Goal: Check status: Check status

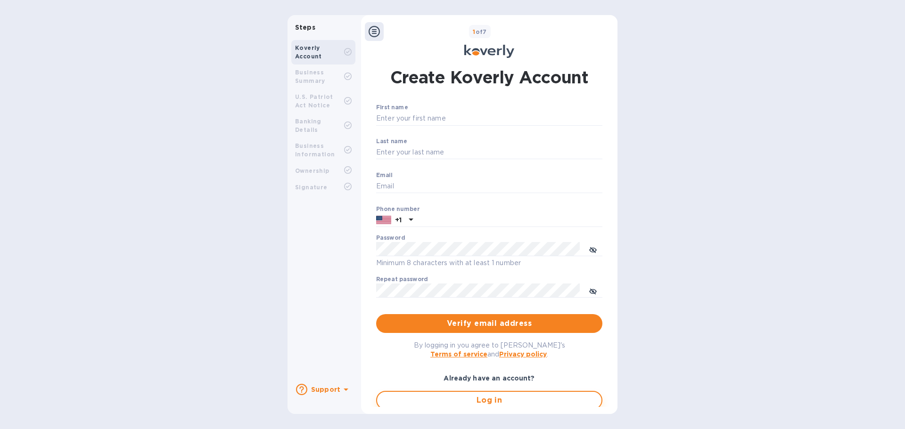
type input "[EMAIL_ADDRESS][DOMAIN_NAME]"
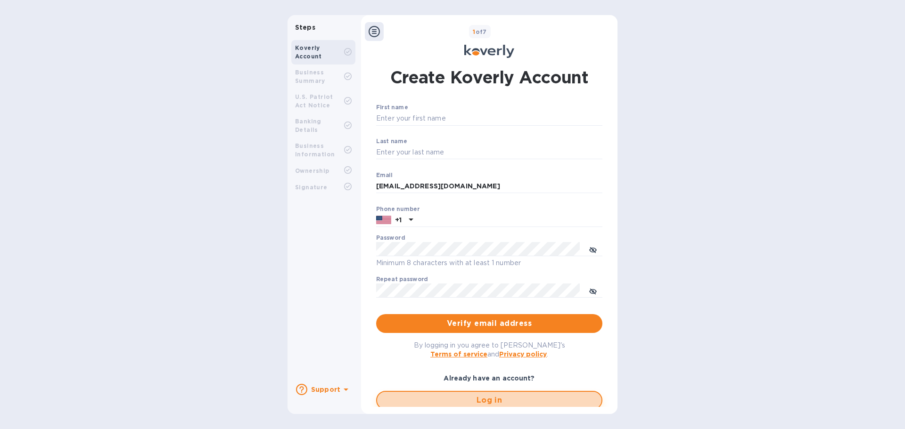
click at [412, 404] on span "Log in" at bounding box center [489, 400] width 209 height 11
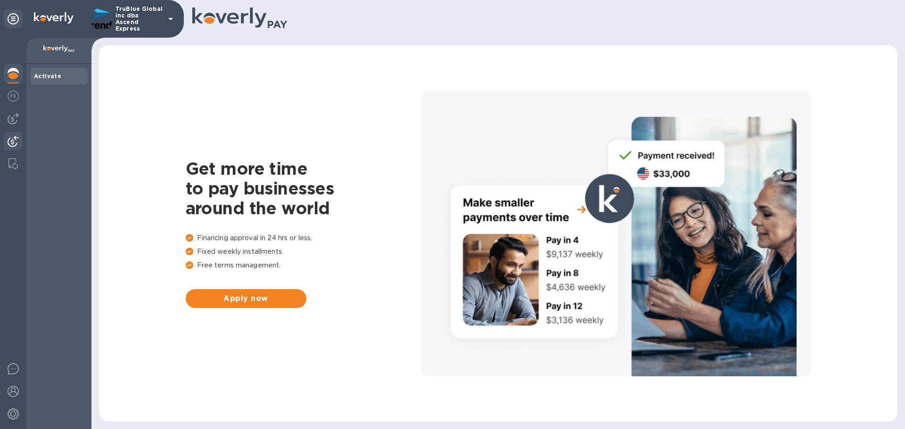
click at [12, 142] on img at bounding box center [13, 141] width 11 height 11
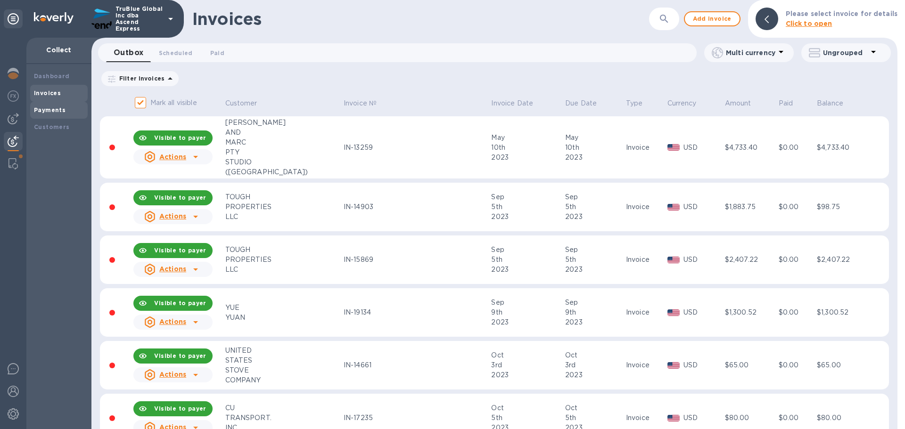
click at [45, 109] on b "Payments" at bounding box center [50, 109] width 32 height 7
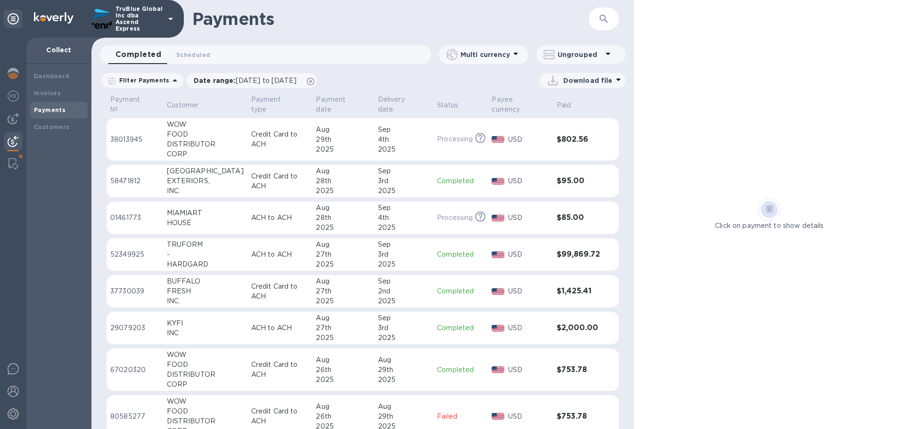
click at [123, 292] on p "37730039" at bounding box center [134, 291] width 49 height 10
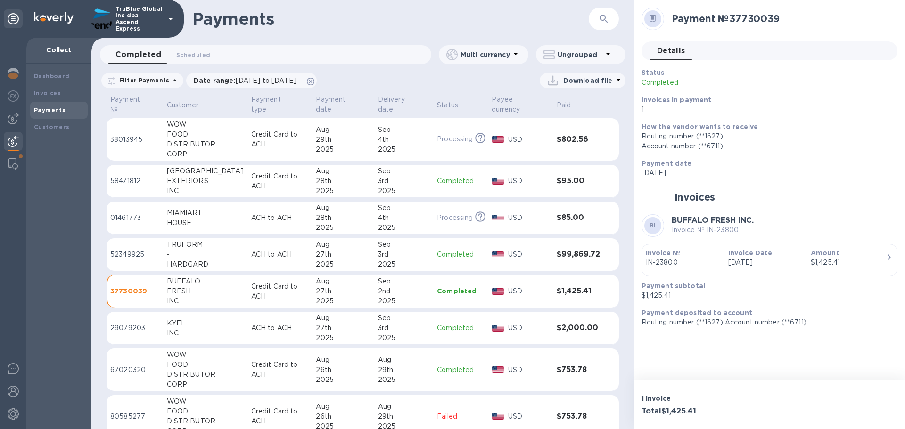
scroll to position [94, 0]
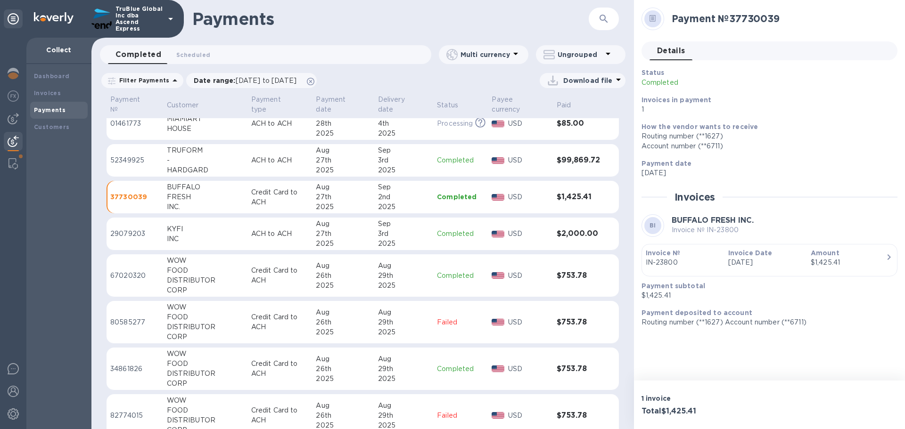
click at [128, 275] on p "67020320" at bounding box center [134, 276] width 49 height 10
click at [131, 368] on p "34861826" at bounding box center [134, 369] width 49 height 10
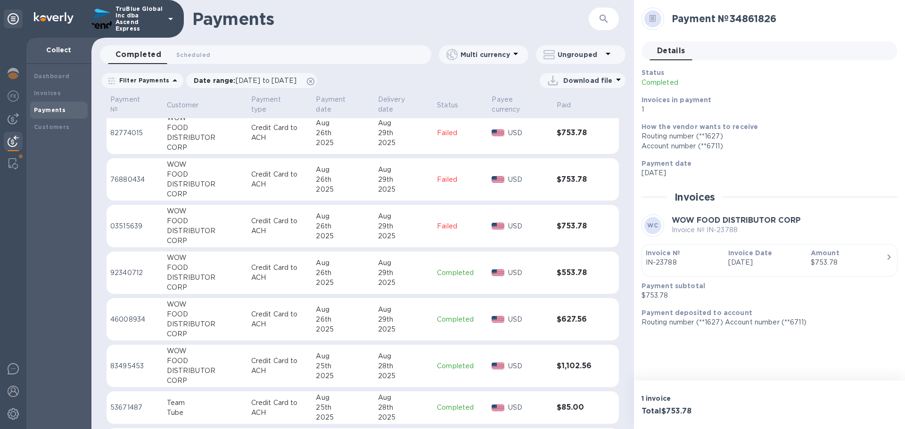
scroll to position [424, 0]
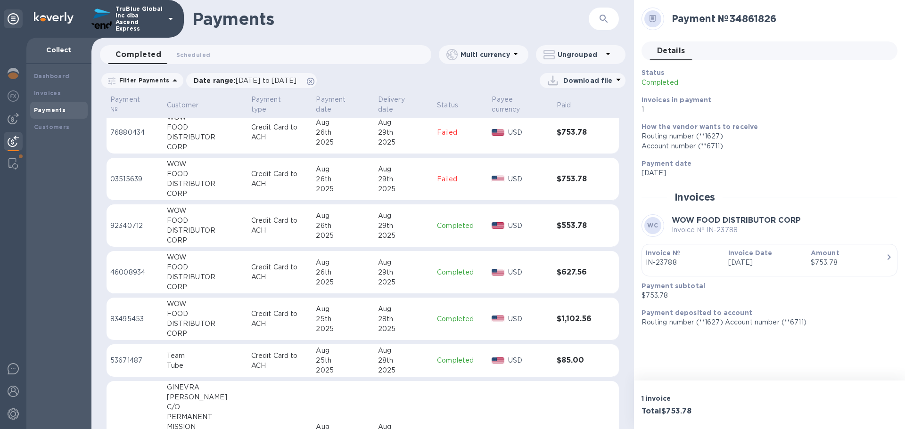
click at [125, 272] on p "46008934" at bounding box center [134, 273] width 49 height 10
click at [123, 225] on p "92340712" at bounding box center [134, 226] width 49 height 10
